Goal: Ask a question: Seek information or help from site administrators or community

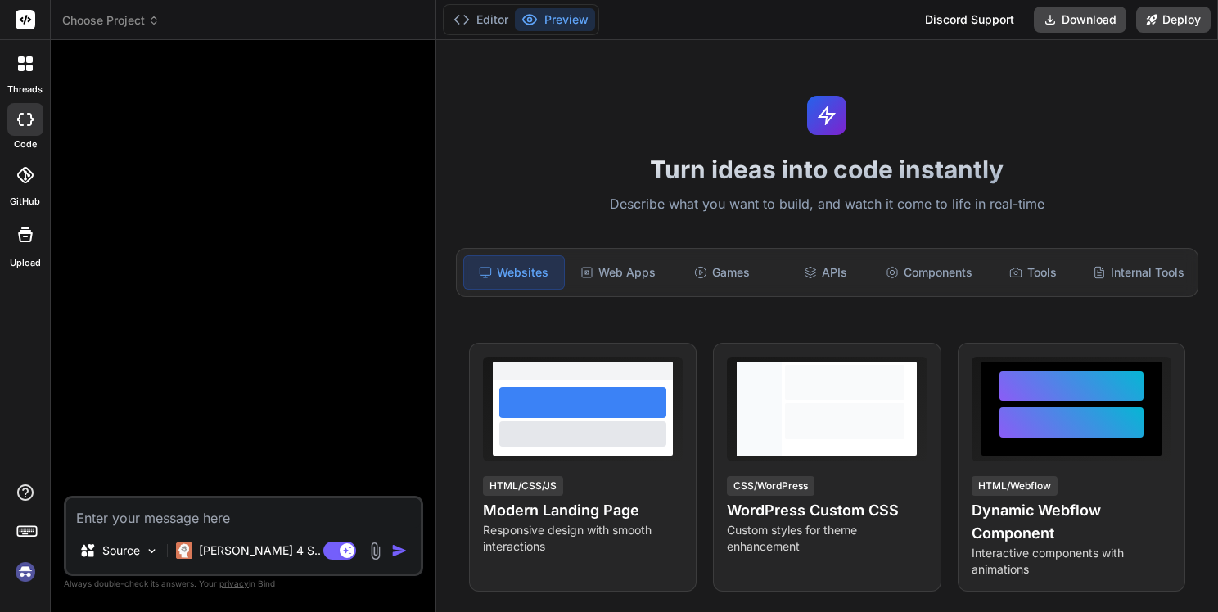
type textarea "x"
type textarea "о"
type textarea "x"
type textarea "оп"
type textarea "x"
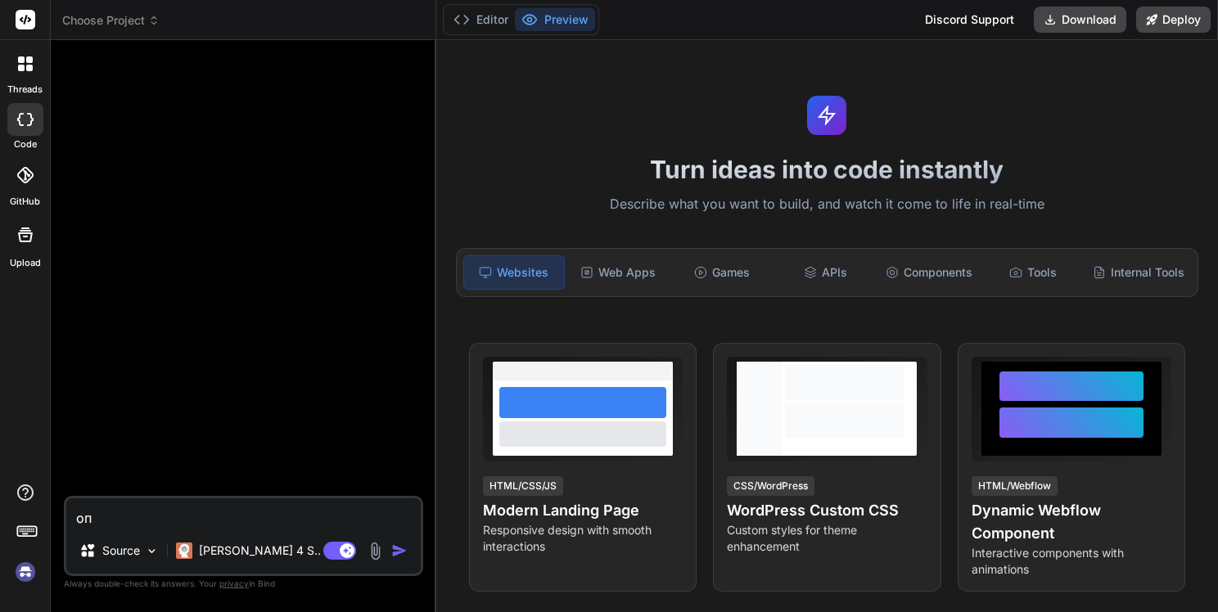
type textarea "опи"
type textarea "x"
type textarea "опиш"
type textarea "x"
type textarea "опиши"
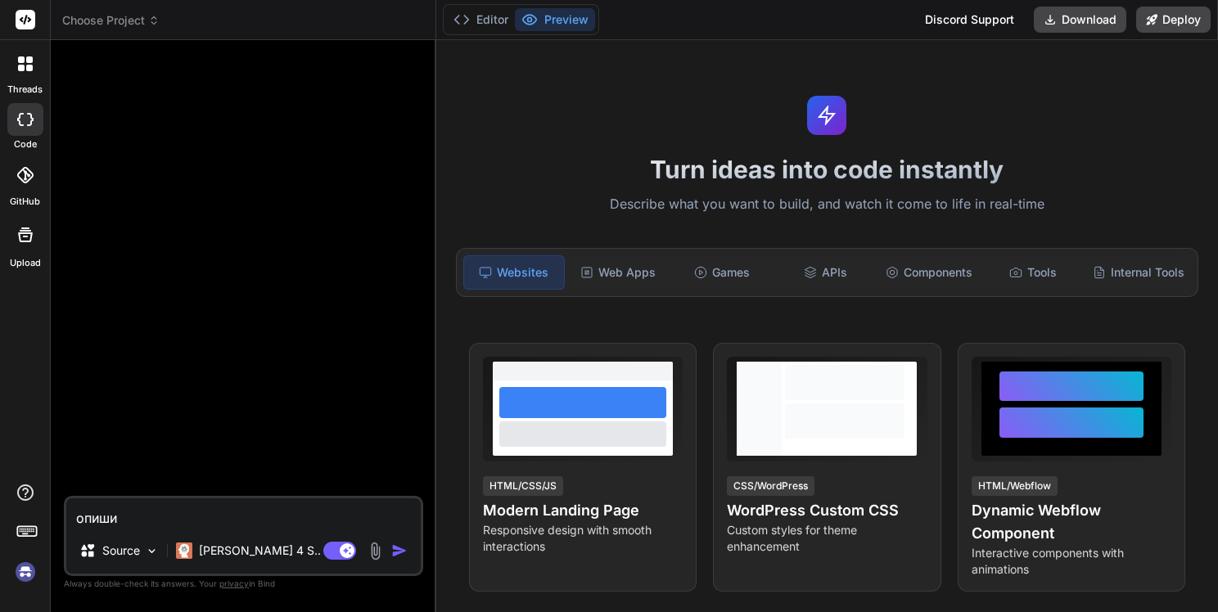
type textarea "x"
type textarea "опиши"
type textarea "x"
type textarea "опиши ч"
type textarea "x"
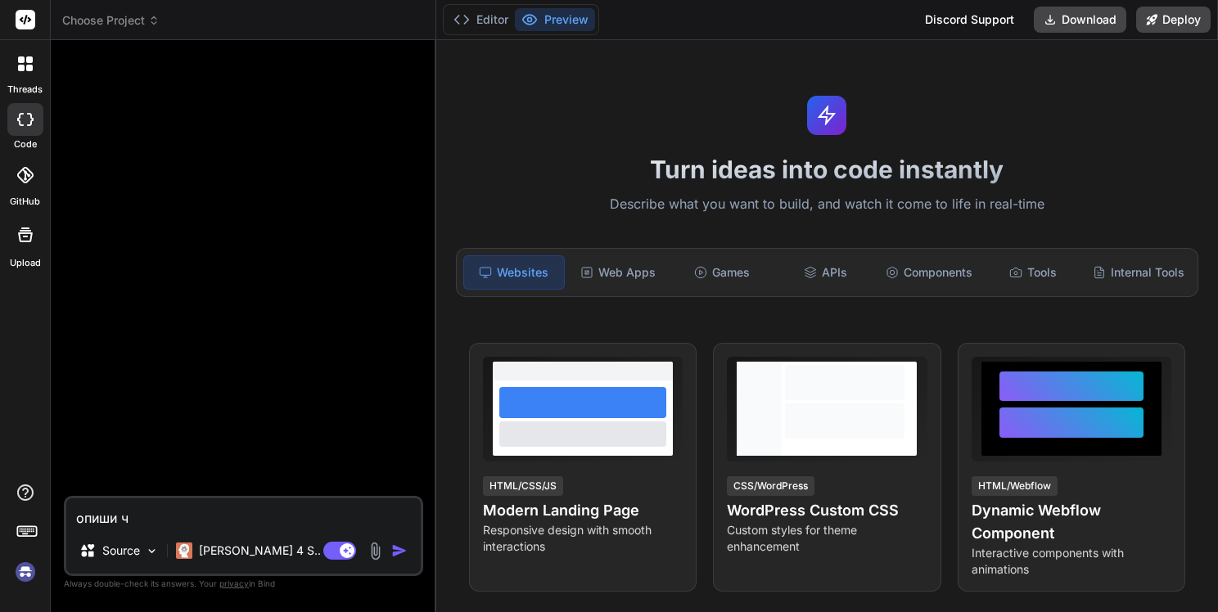
type textarea "опиши чт"
type textarea "x"
type textarea "опиши что"
type textarea "x"
type textarea "опиши что"
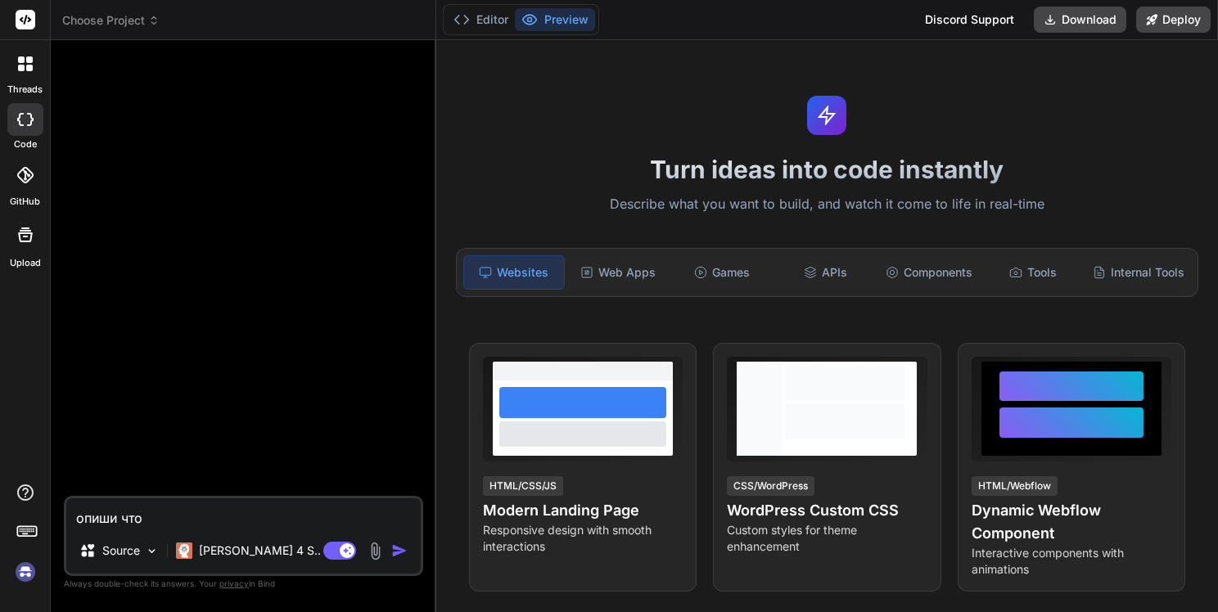
type textarea "x"
type textarea "опиши что [PERSON_NAME]"
type textarea "x"
type textarea "опиши что ту"
type textarea "x"
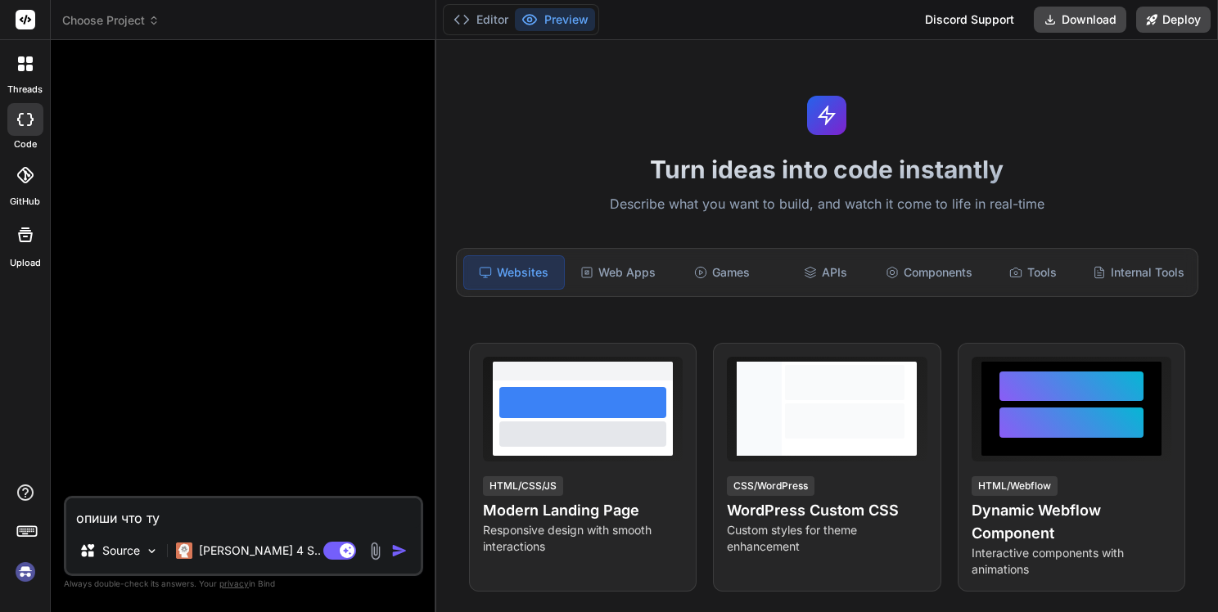
type textarea "опиши что тут"
type textarea "x"
type textarea "опиши что тут"
type textarea "x"
type textarea "опиши что тут [PERSON_NAME]"
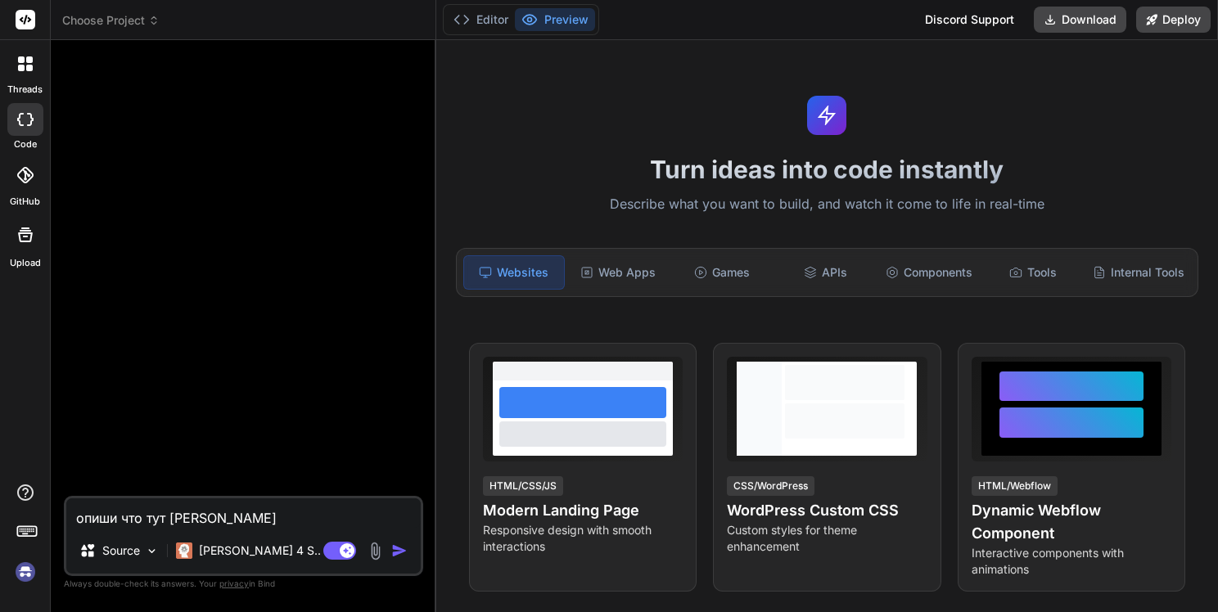
type textarea "x"
type textarea "опиши что тут на"
type textarea "x"
type textarea "опиши что тут напс"
type textarea "x"
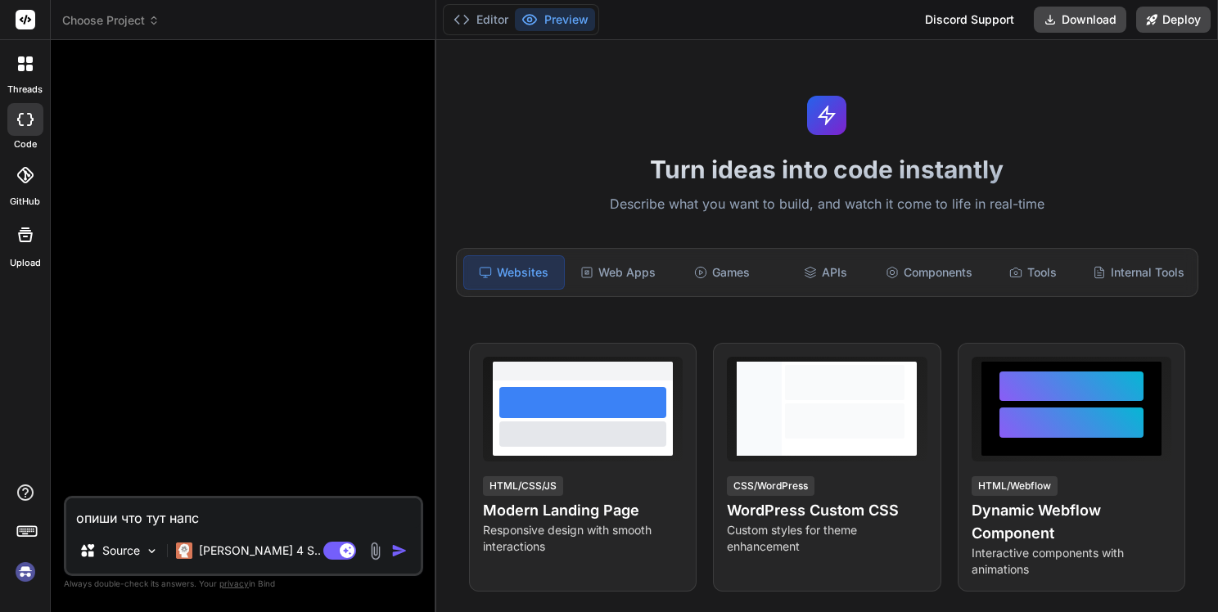
type textarea "опиши что тут напси"
type textarea "x"
type textarea "опиши что тут напсиа"
type textarea "x"
type textarea "опиши что тут напсиан"
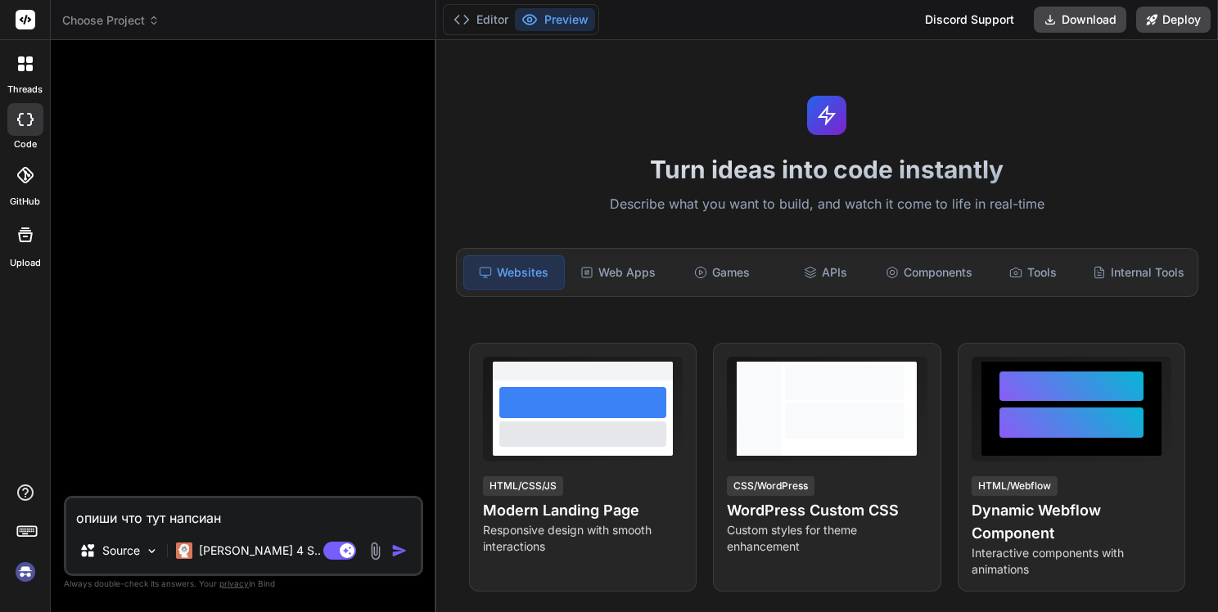
type textarea "x"
type textarea "опиши что тут напсиано:"
type textarea "x"
type textarea "опиши что тут напсиано:?"
type textarea "x"
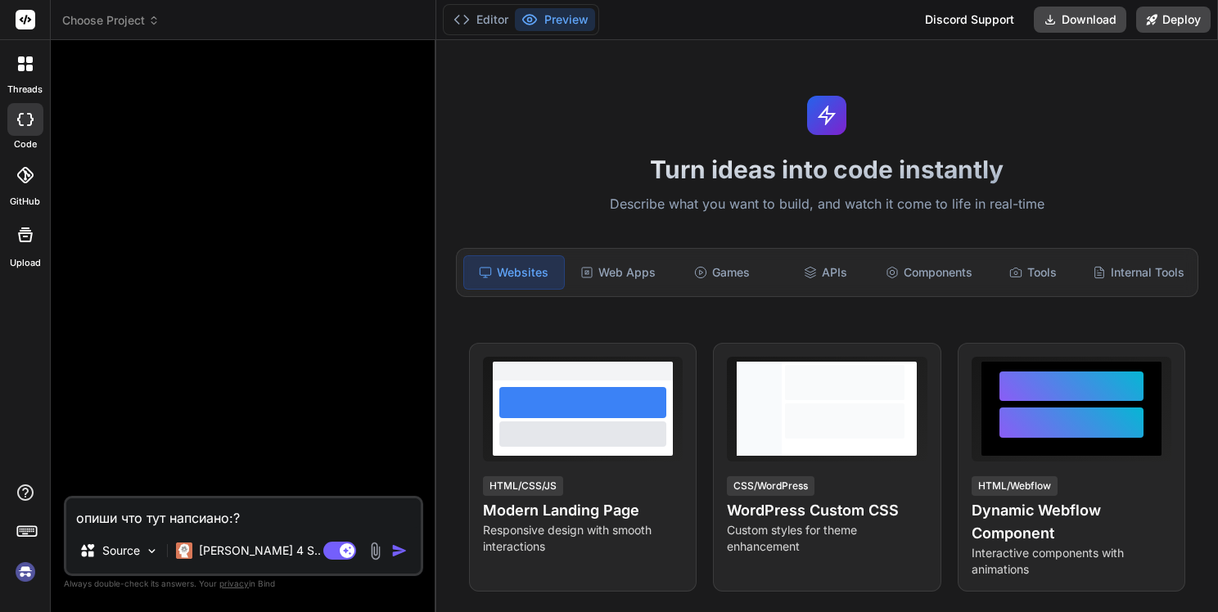
type textarea "опиши что тут напсиано:"
type textarea "x"
type textarea "опиши что тут напсиано"
type textarea "x"
type textarea "опиши что тут напсиан"
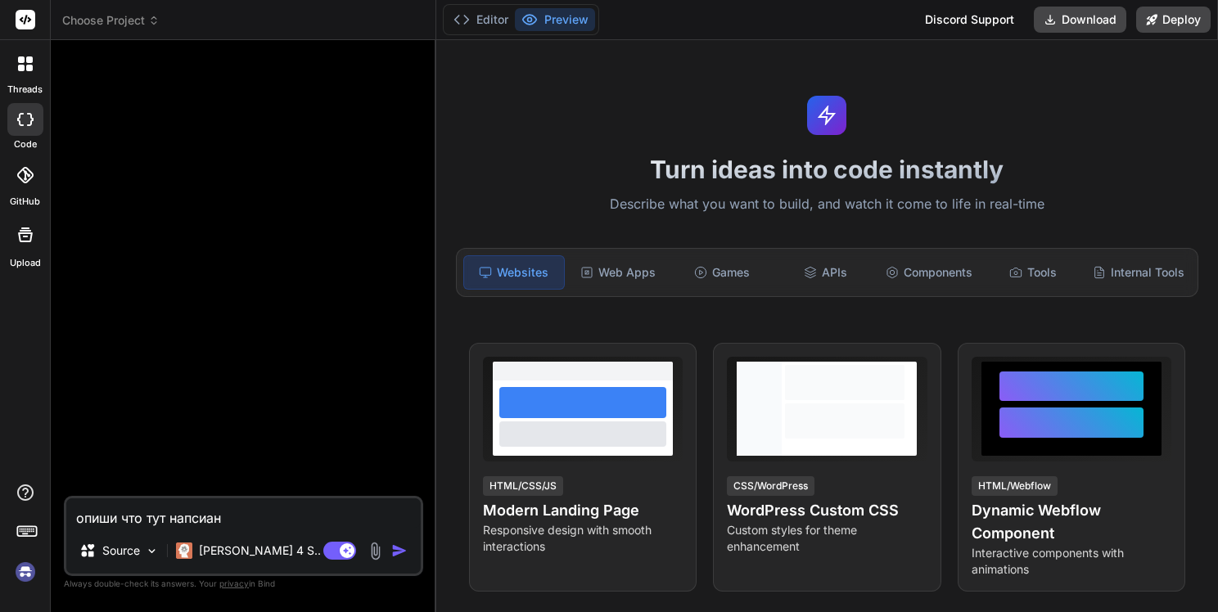
type textarea "x"
type textarea "опиши что тут напсиа"
type textarea "x"
type textarea "опиши что тут напси"
type textarea "x"
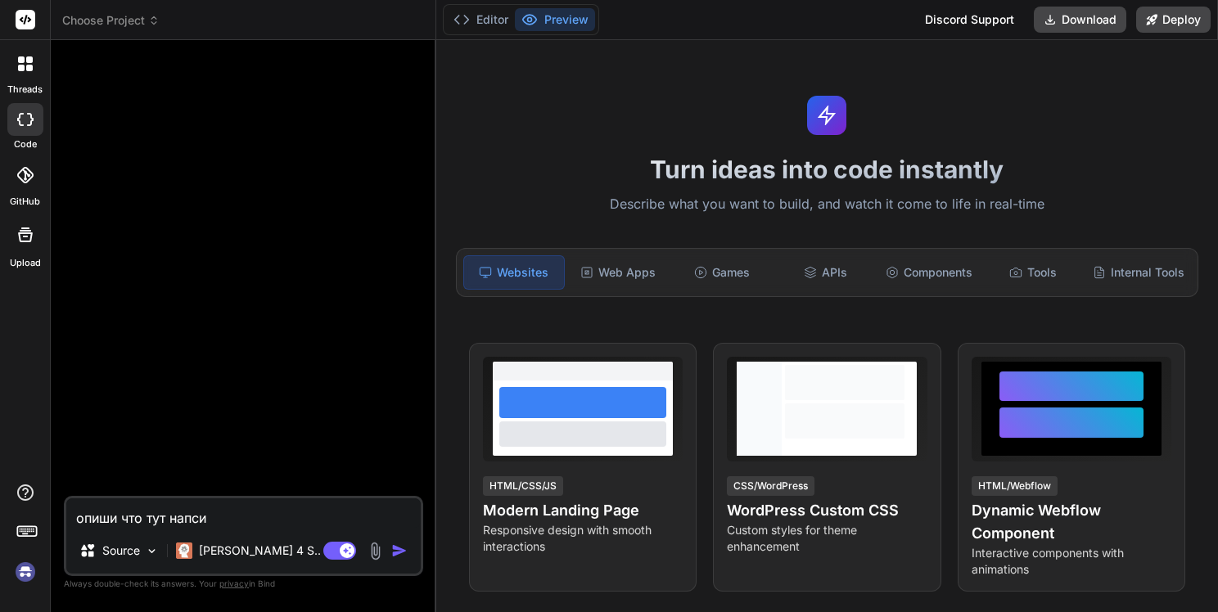
type textarea "опиши что тут напс"
type textarea "x"
type textarea "опиши что тут нап"
type textarea "x"
type textarea "опиши что тут на"
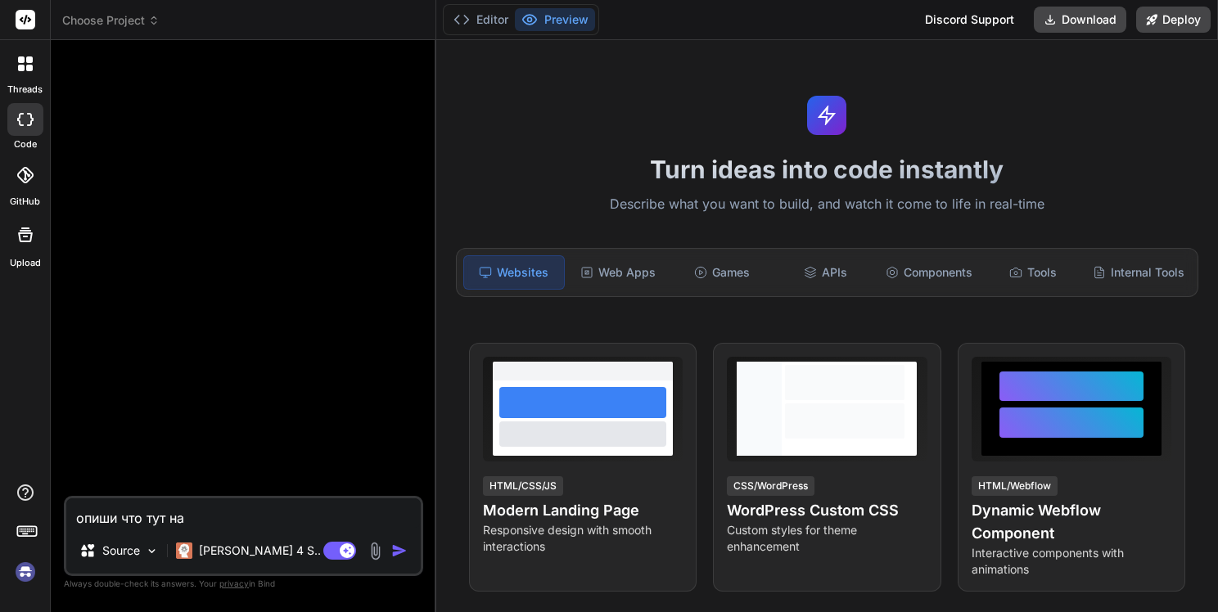
type textarea "x"
type textarea "опиши что тут [PERSON_NAME]"
type textarea "x"
type textarea "опиши что тут"
type textarea "x"
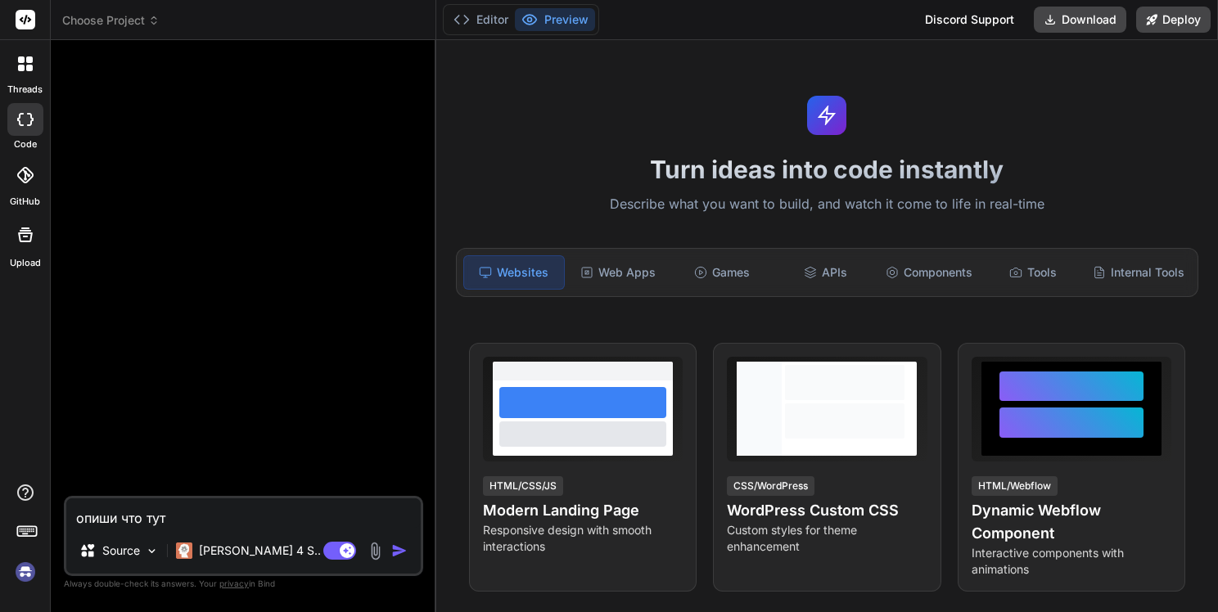
type textarea "опиши что тут"
type textarea "x"
type textarea "опиши что ту"
type textarea "x"
type textarea "опиши что [PERSON_NAME]"
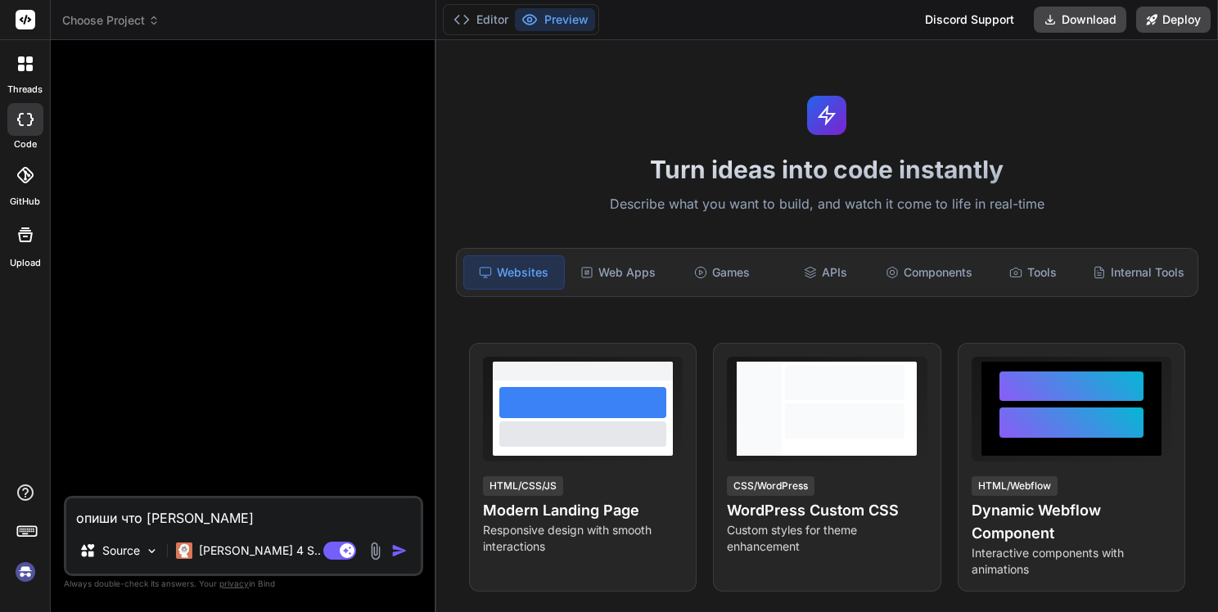
type textarea "x"
type textarea "опиши что"
type textarea "x"
type textarea "опиши что"
type textarea "x"
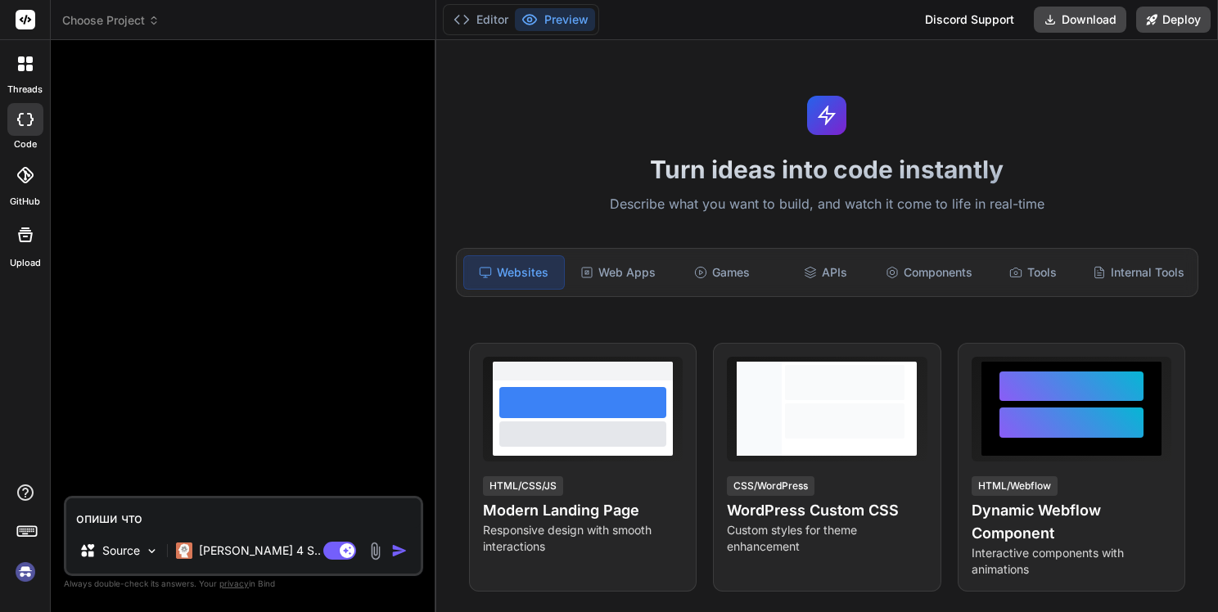
type textarea "опиши чт"
type textarea "x"
type textarea "опиши ч"
type textarea "x"
type textarea "опиши"
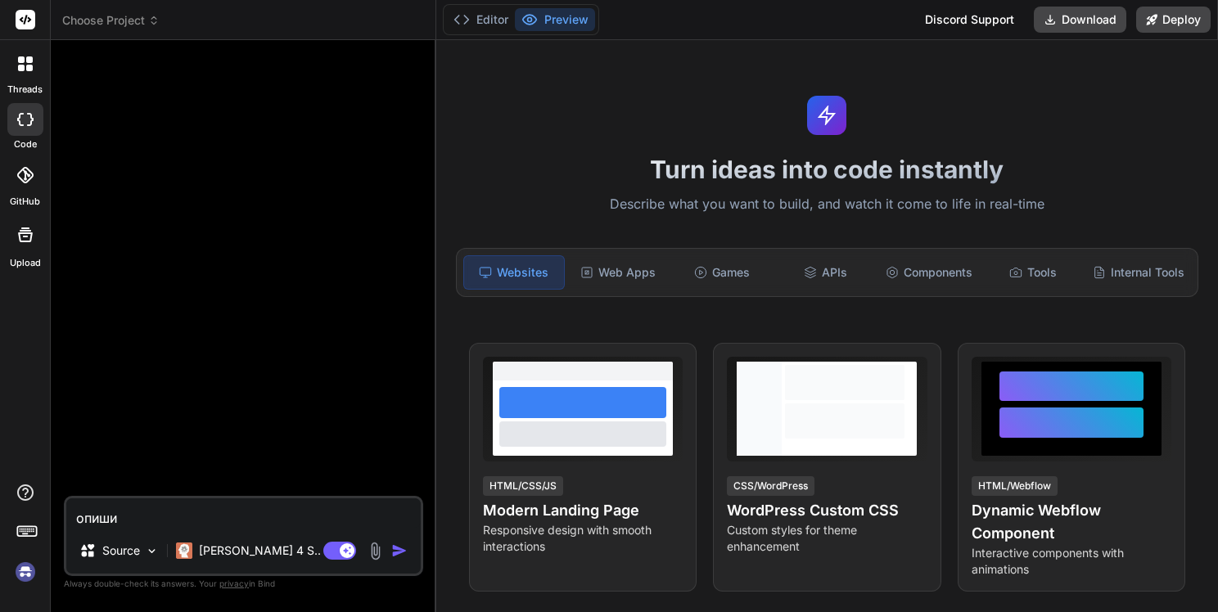
type textarea "x"
type textarea "опиши"
type textarea "x"
type textarea "опиш"
type textarea "x"
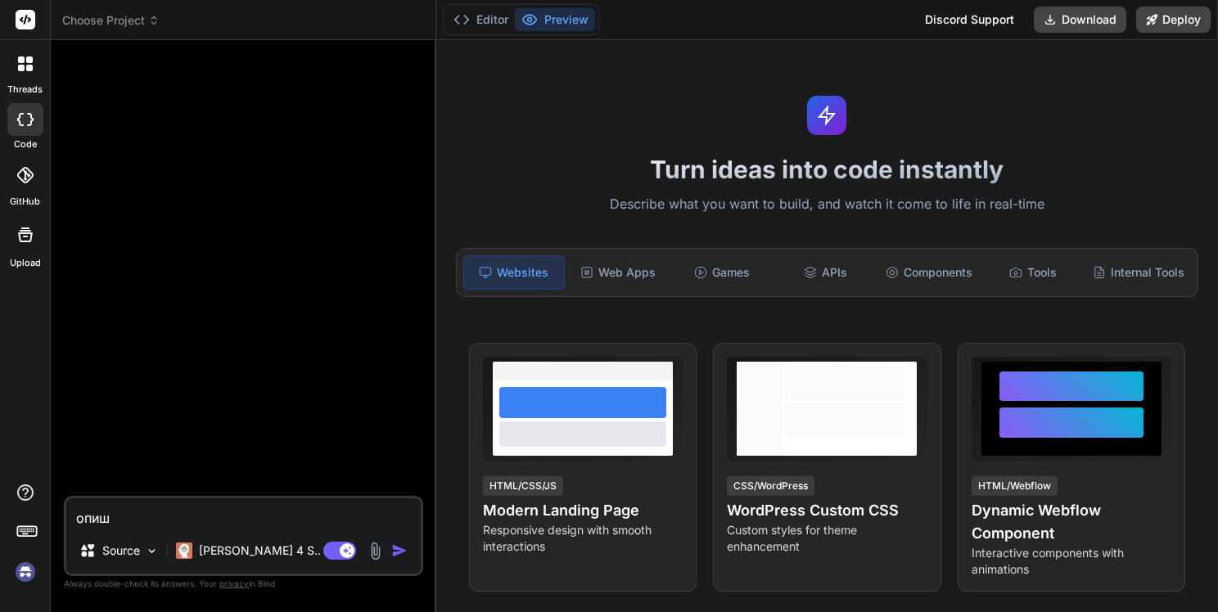
type textarea "опи"
type textarea "x"
type textarea "оп"
type textarea "x"
type textarea "о"
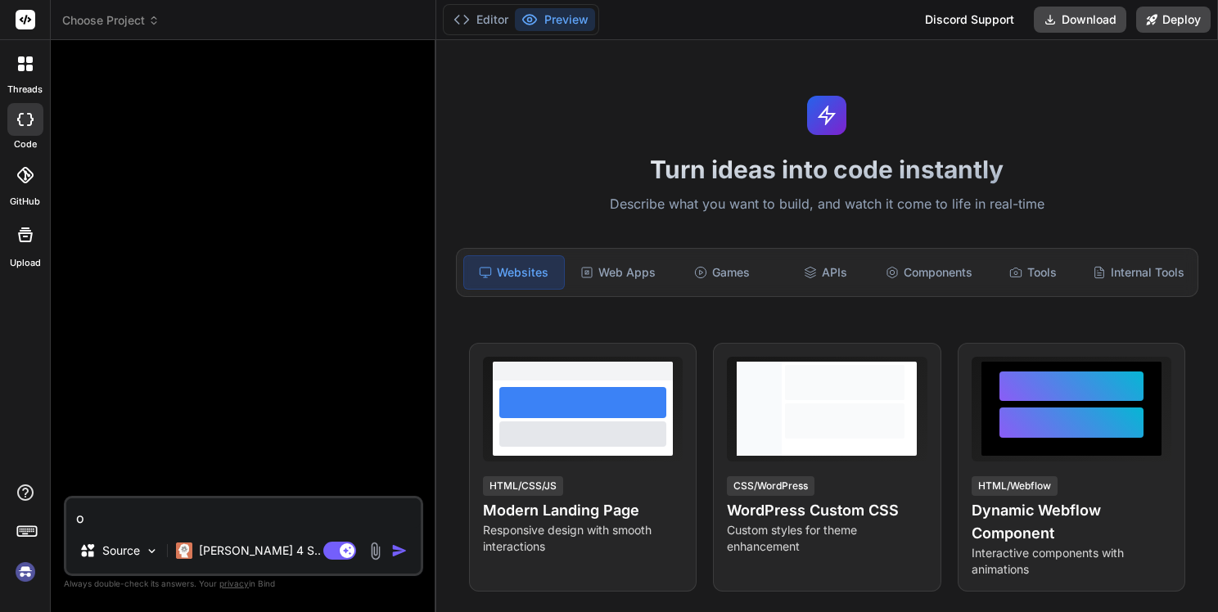
type textarea "x"
type textarea "о"
type textarea "x"
type textarea "об"
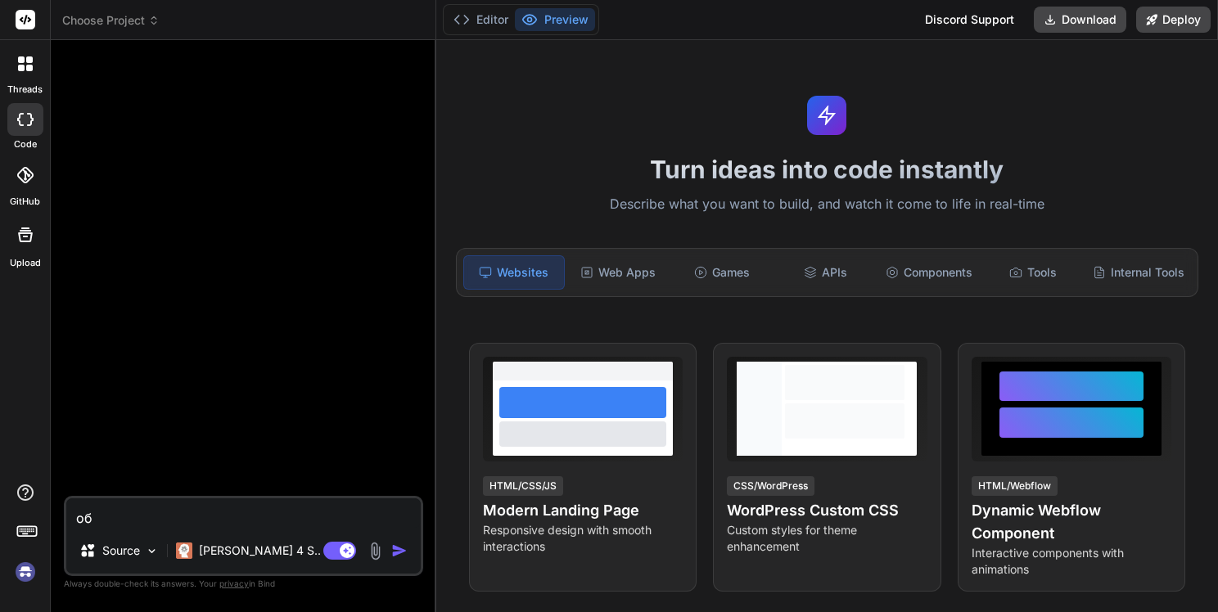
type textarea "x"
type textarea "объ"
type textarea "x"
type textarea "объя"
type textarea "x"
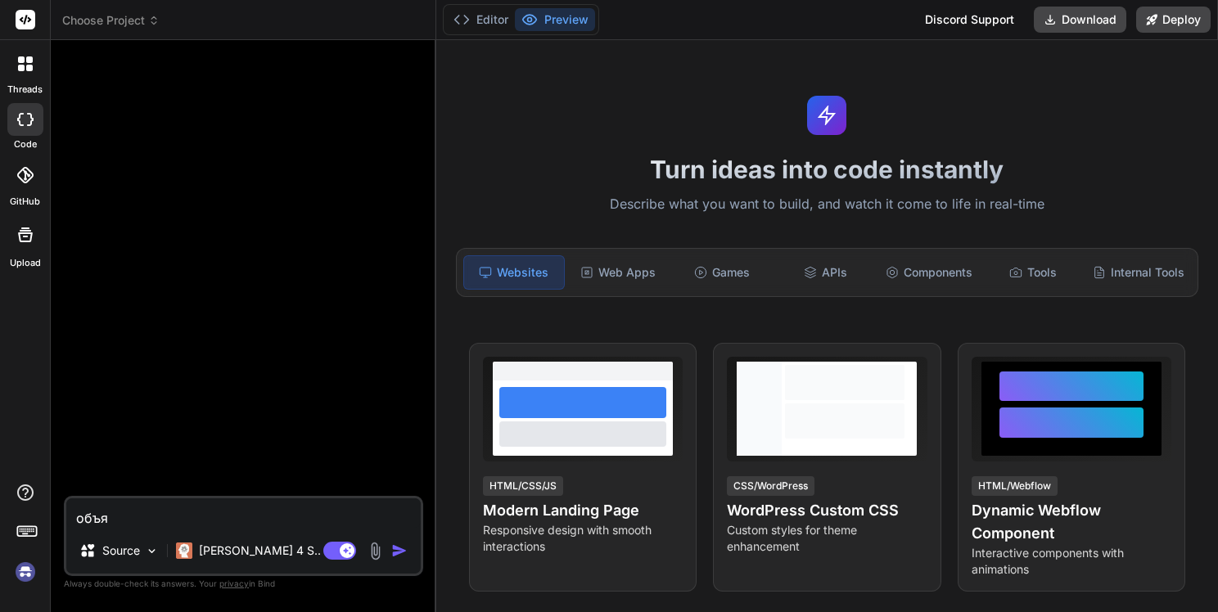
type textarea "объяс"
type textarea "x"
type textarea "объясн"
type textarea "x"
type textarea "объясни"
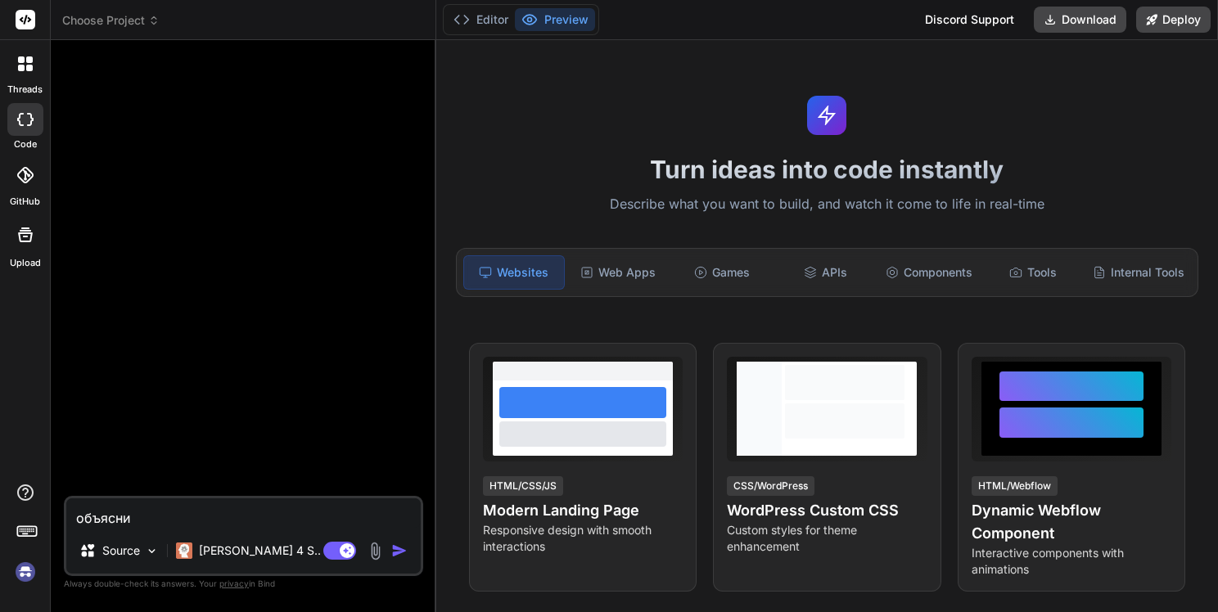
type textarea "x"
type textarea "объясни"
type textarea "x"
type textarea "объясни ч"
type textarea "x"
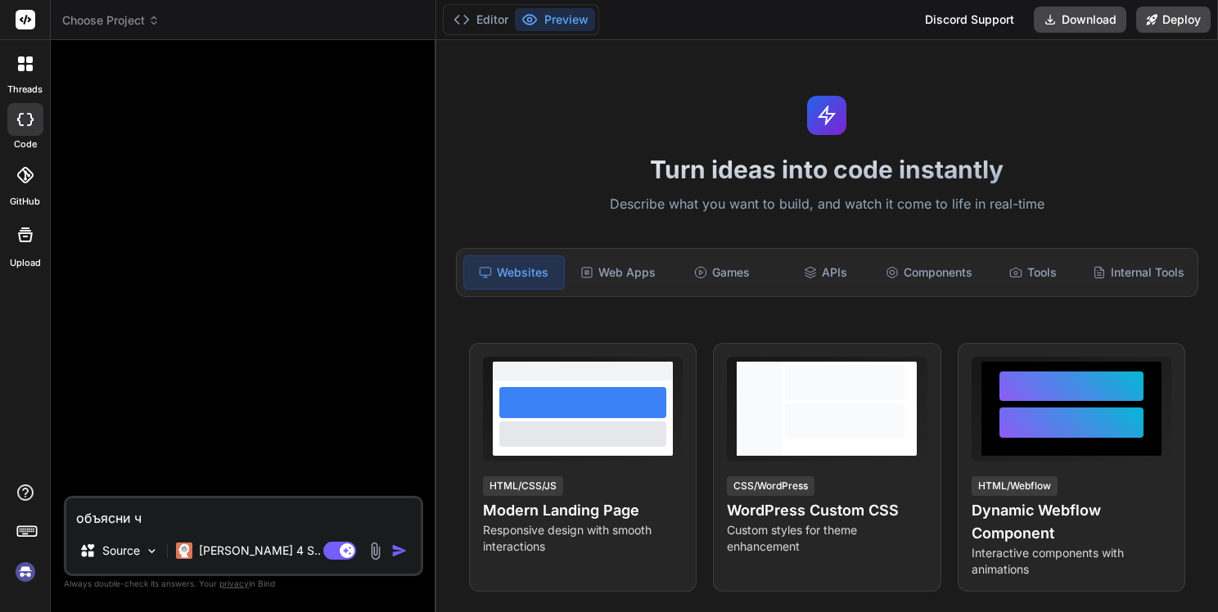
type textarea "объясни чт"
type textarea "x"
type textarea "объясни что"
type textarea "x"
type textarea "объясни чтот"
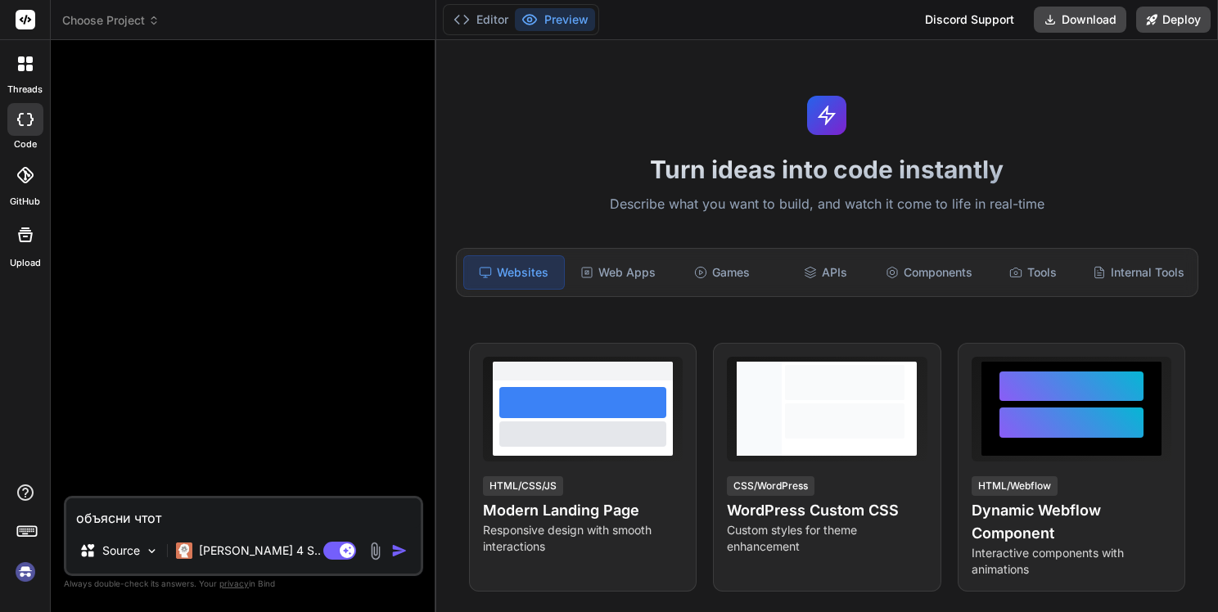
type textarea "x"
type textarea "объясни чтоту"
type textarea "x"
type textarea "объясни чтотут"
type textarea "x"
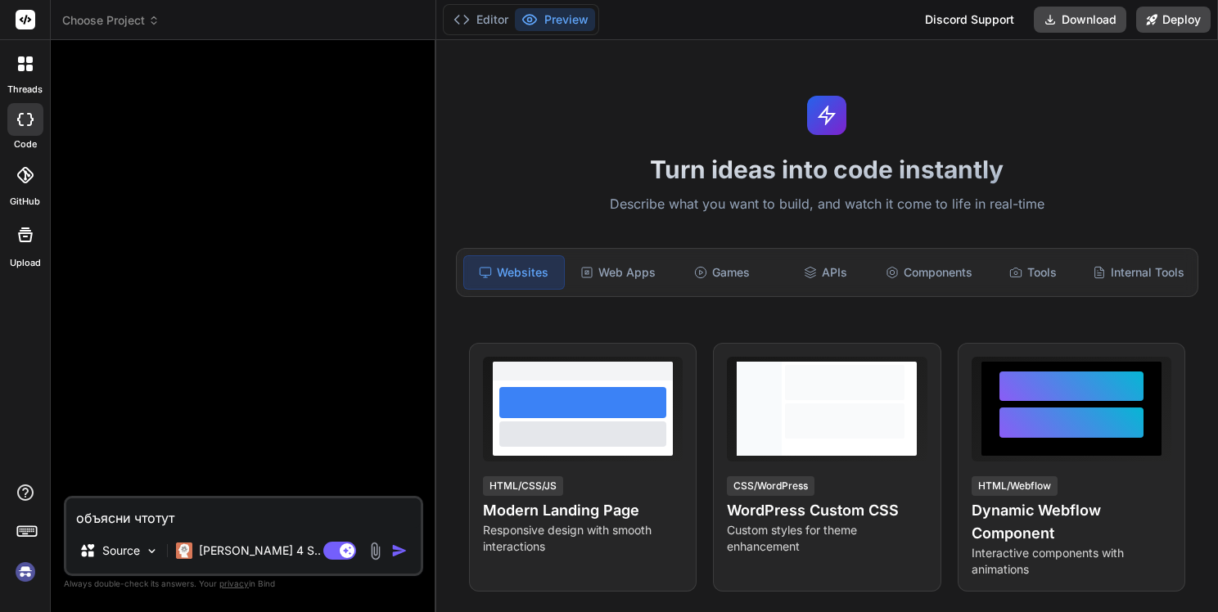
type textarea "объясни чтотутт"
type textarea "x"
type textarea "объясни чтотут"
type textarea "x"
type textarea "объясни чтоту"
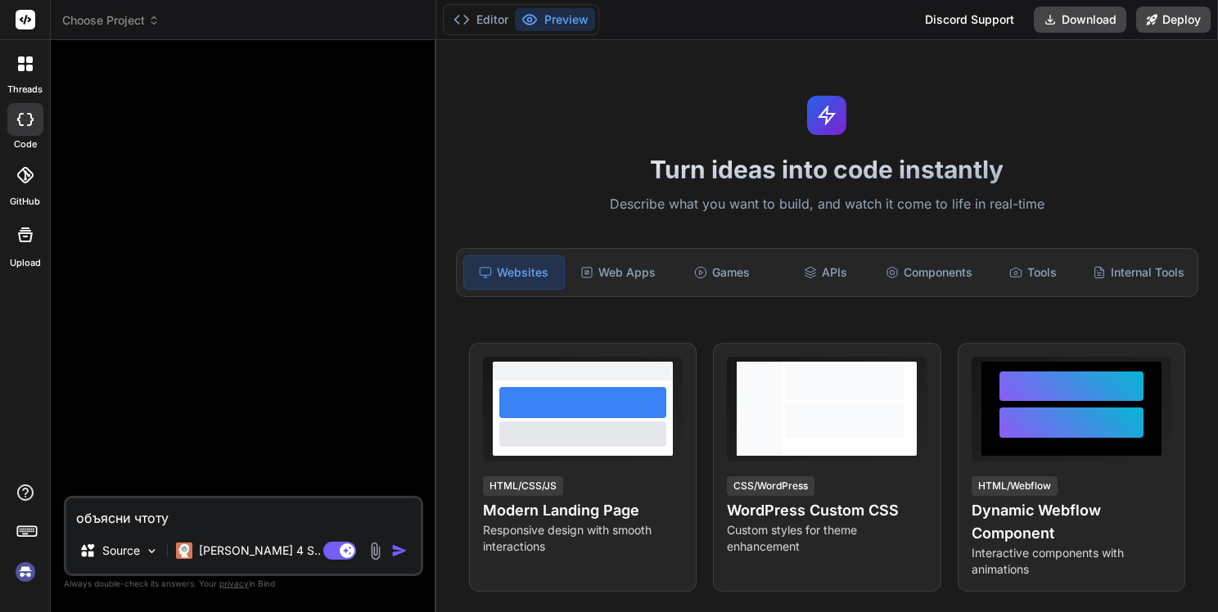
type textarea "x"
type textarea "объясни чтот"
type textarea "x"
type textarea "объясни что"
type textarea "x"
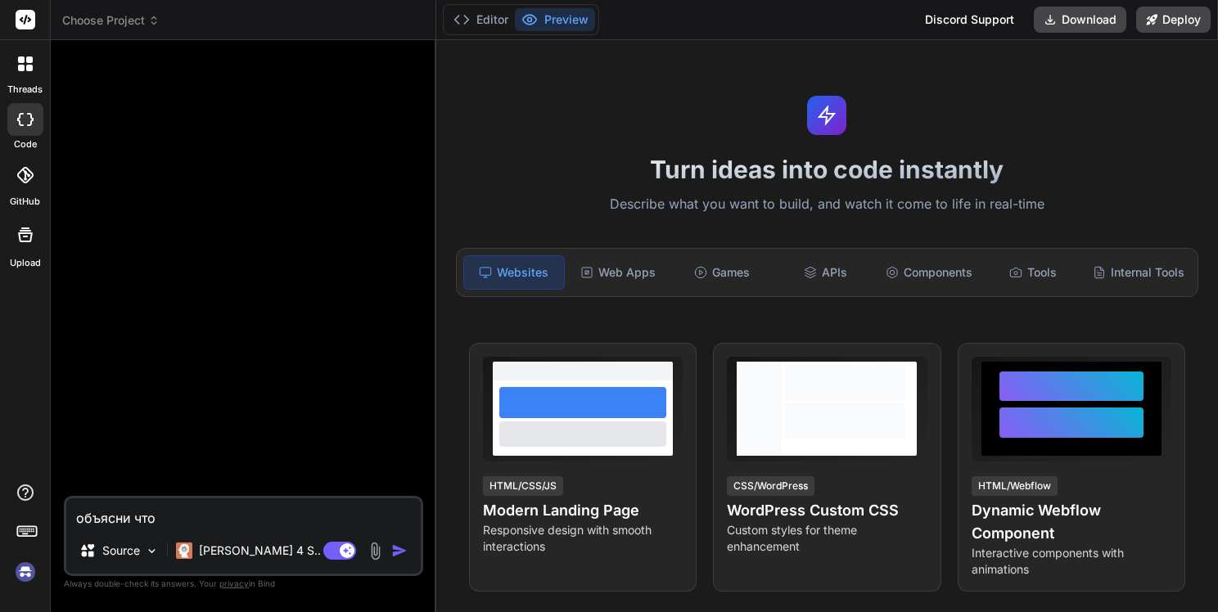
type textarea "объясни что"
type textarea "x"
type textarea "объясни что [PERSON_NAME]"
type textarea "x"
type textarea "объясни что ту"
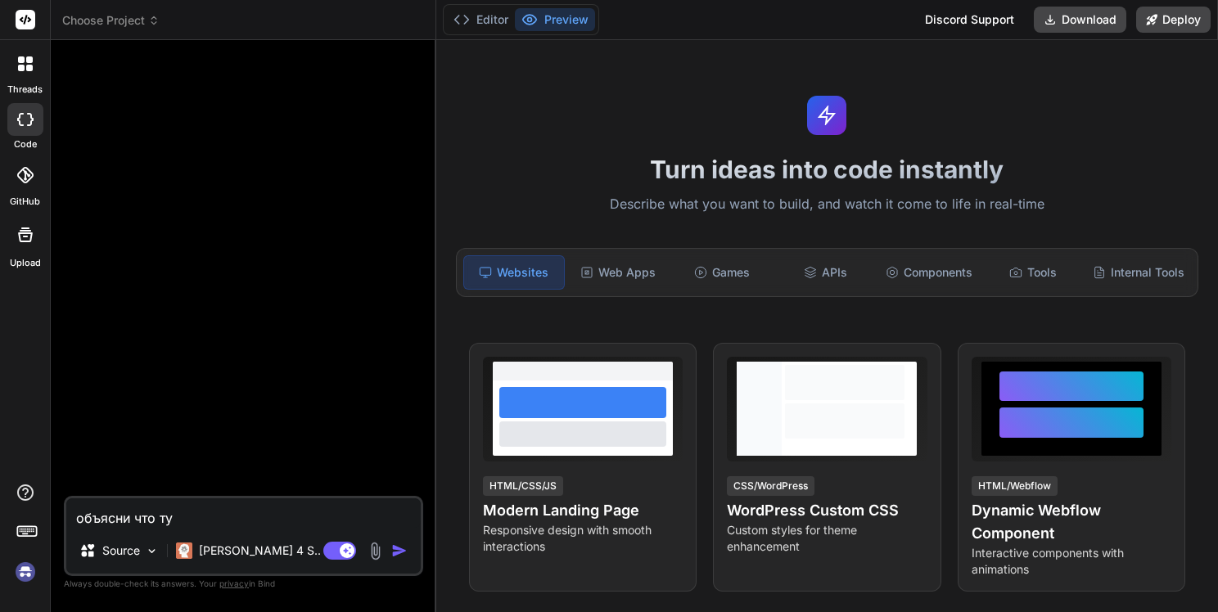
type textarea "x"
type textarea "объясни что тут"
type textarea "x"
type textarea "объясни что тут"
type textarea "x"
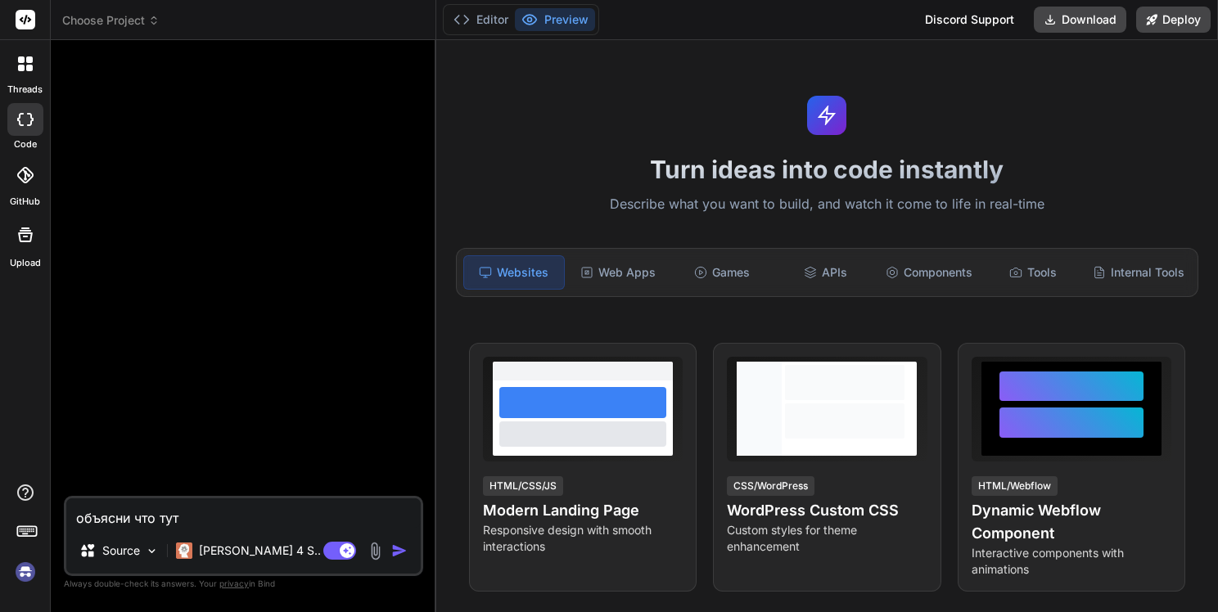
type textarea "объясни что тут [PERSON_NAME]"
type textarea "x"
type textarea "объясни что тут на"
type textarea "x"
type textarea "объясни что тут нап"
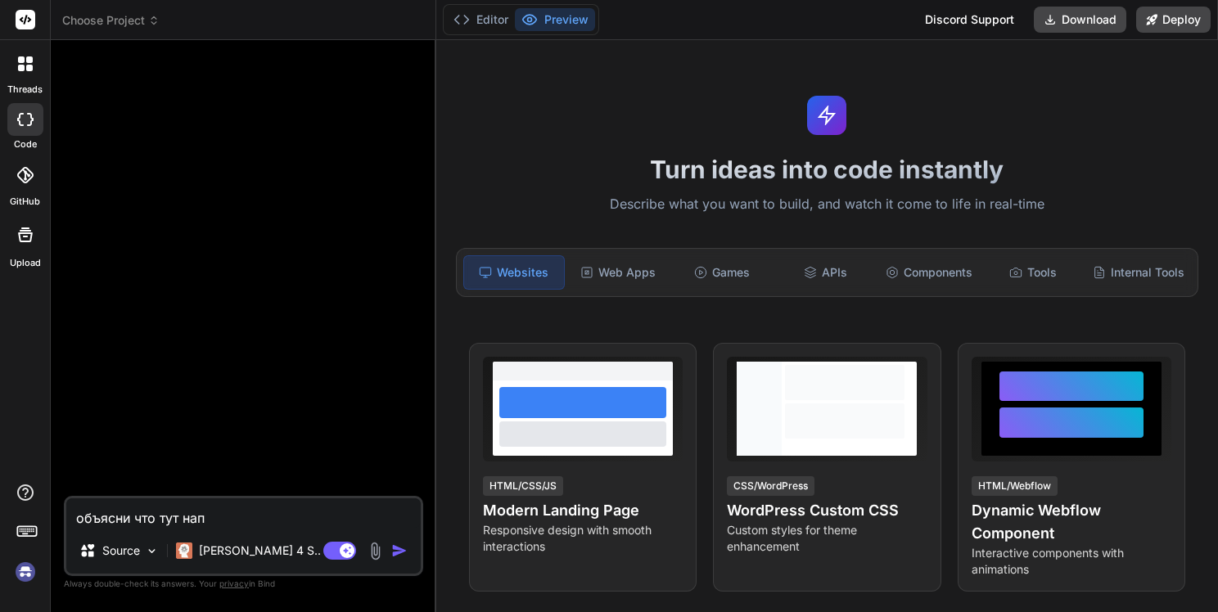
type textarea "x"
type textarea "объясни что тут напс"
type textarea "x"
type textarea "объясни что тут напси"
type textarea "x"
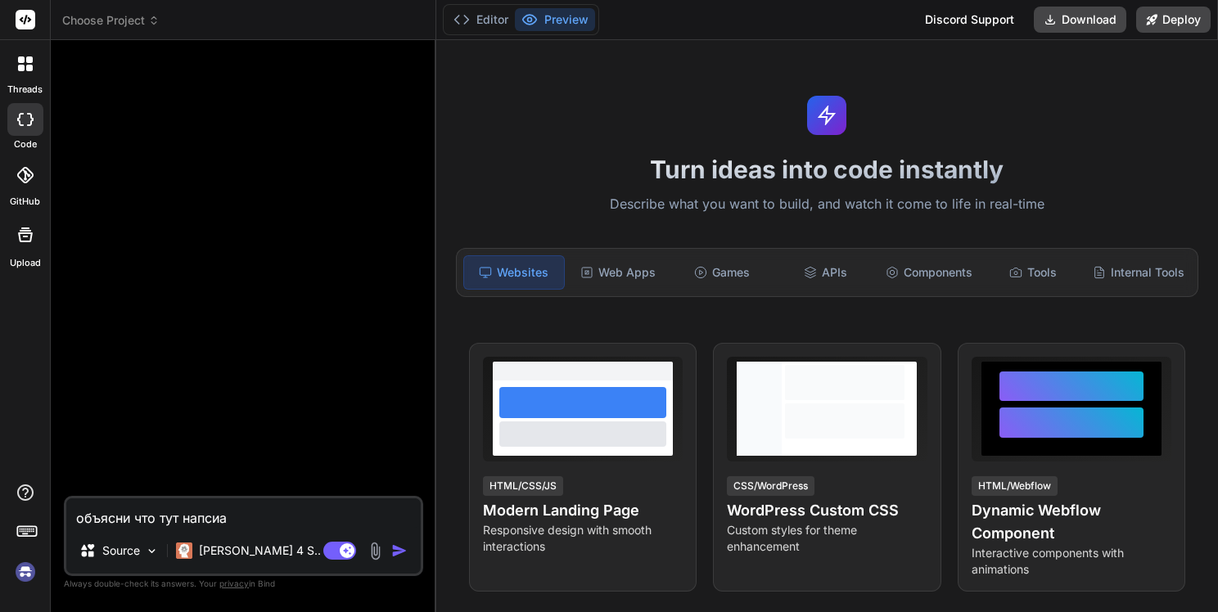
type textarea "объясни что тут напсиан"
type textarea "x"
type textarea "объясни что тут напсиано"
type textarea "x"
type textarea "объясни что тут напсиано:"
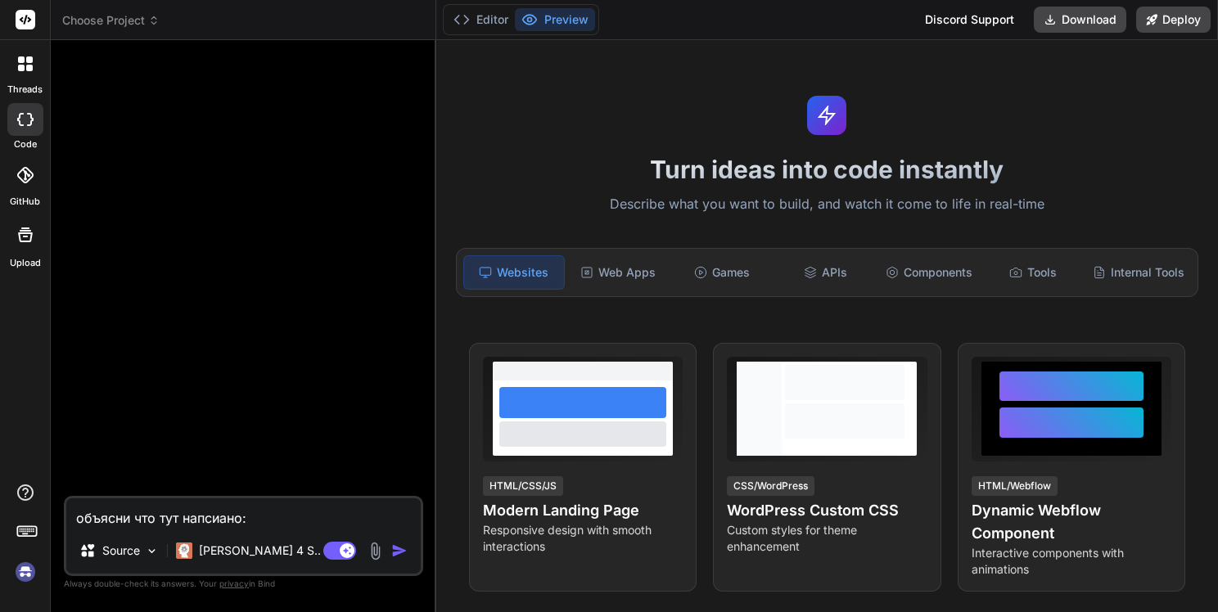
type textarea "x"
type textarea "объясни что тут напсиано:"
paste textarea "<!DOCTYPE html> <html lang="ru"> <head> <meta charset="UTF-8" /> <meta name="vi…"
type textarea "x"
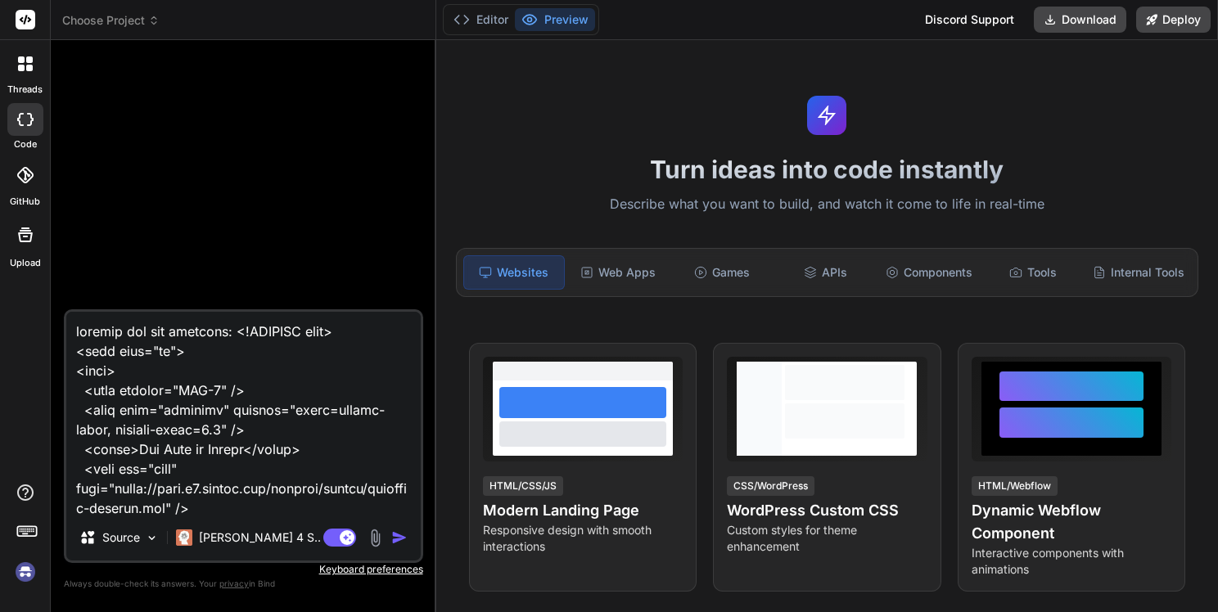
scroll to position [1396, 0]
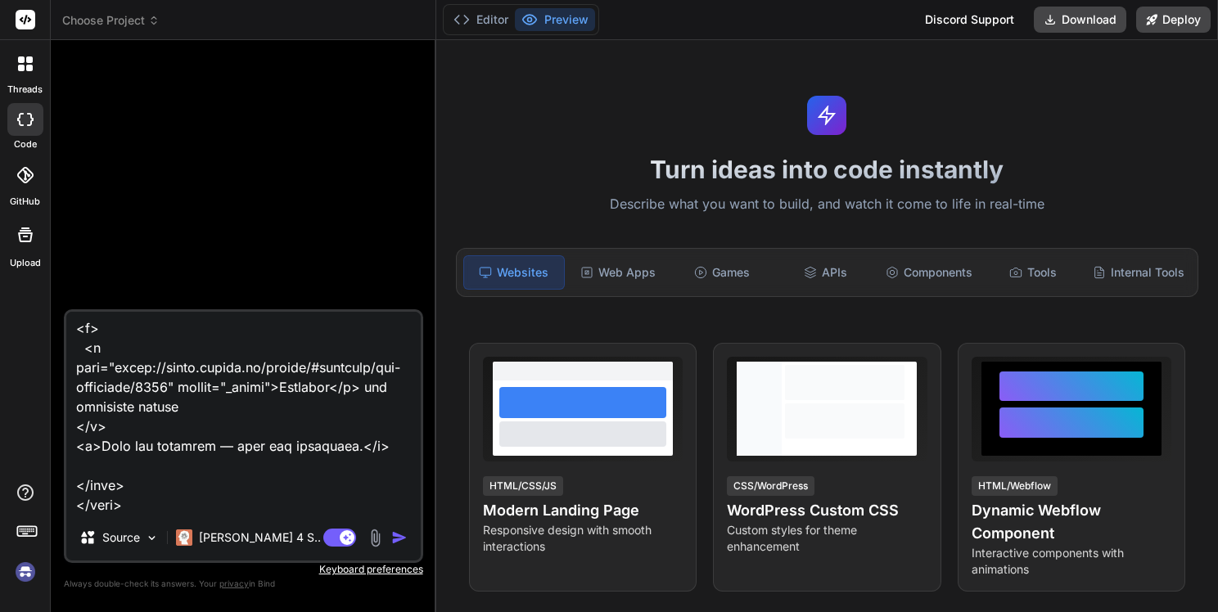
type textarea "loremip dol sit ametcons: <!ADIPISC elit> <sedd eius="te"> <inci> <utla etdolor…"
click at [399, 537] on img "button" at bounding box center [399, 538] width 16 height 16
type textarea "x"
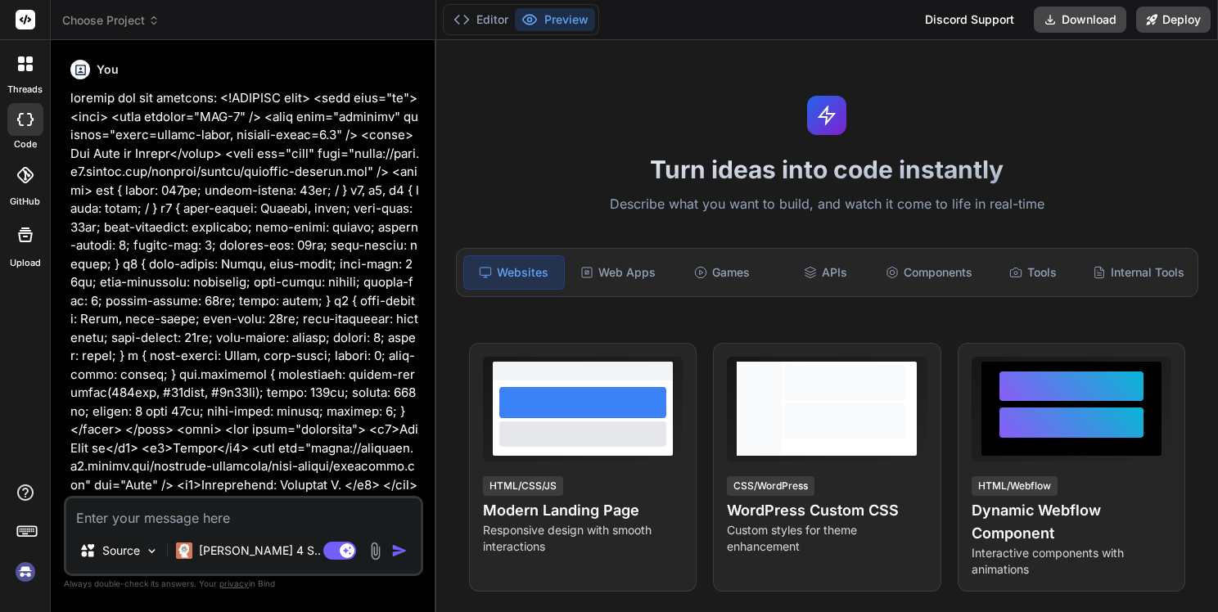
scroll to position [282, 0]
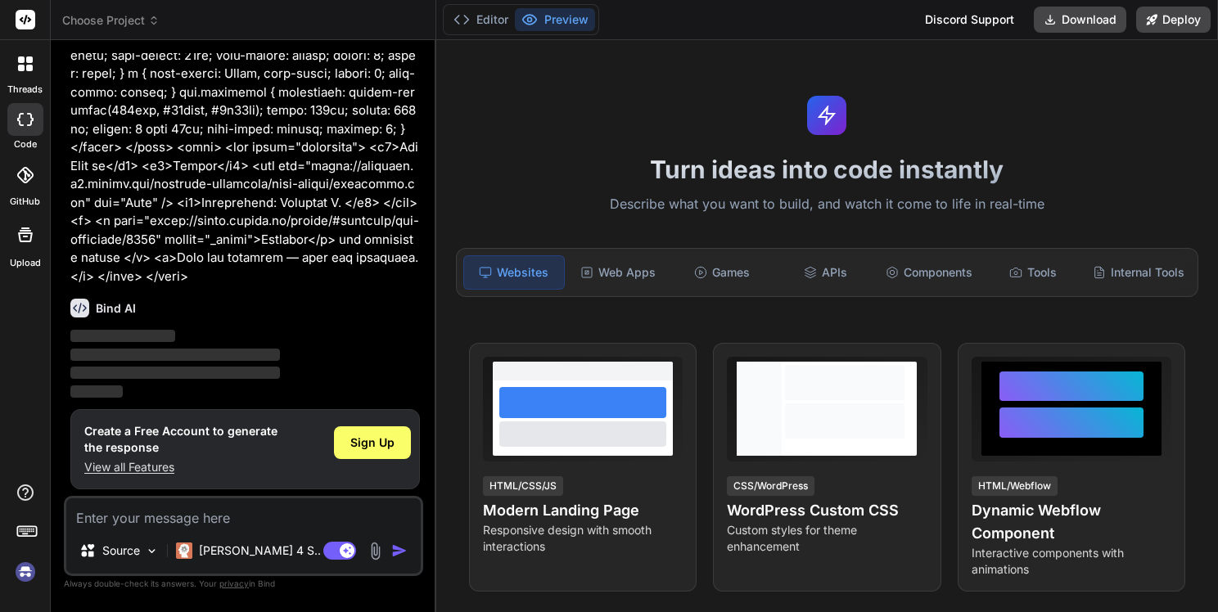
type textarea "x"
